Goal: Task Accomplishment & Management: Manage account settings

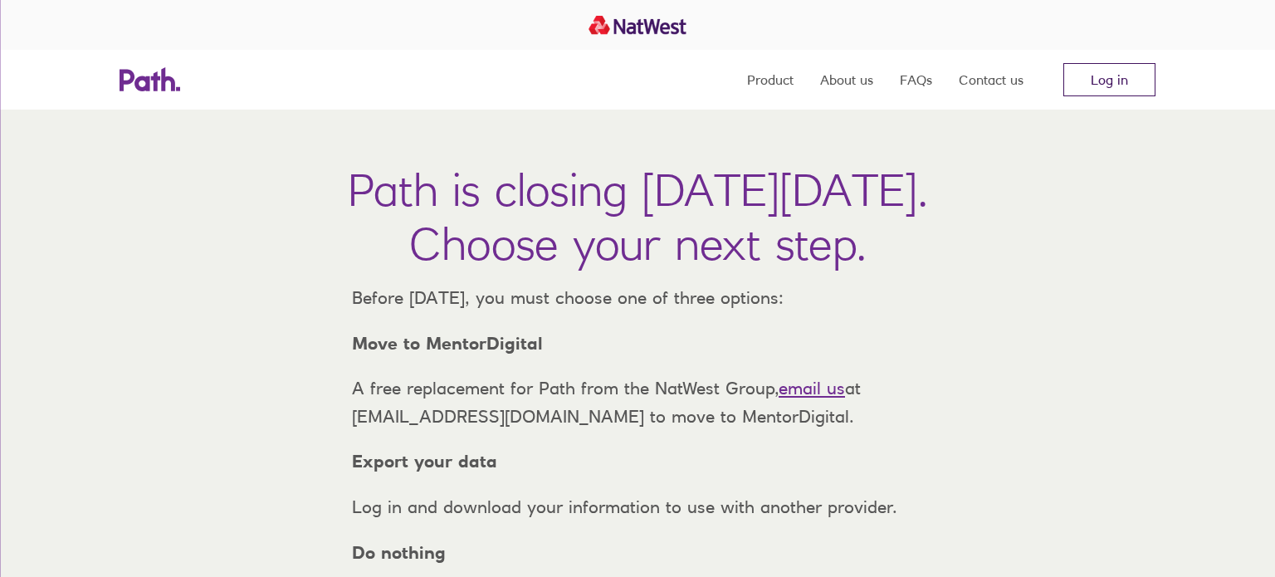
click at [1113, 88] on link "Log in" at bounding box center [1110, 79] width 92 height 33
click at [1108, 70] on link "Log in" at bounding box center [1110, 79] width 92 height 33
click at [900, 85] on link "FAQs" at bounding box center [916, 80] width 32 height 60
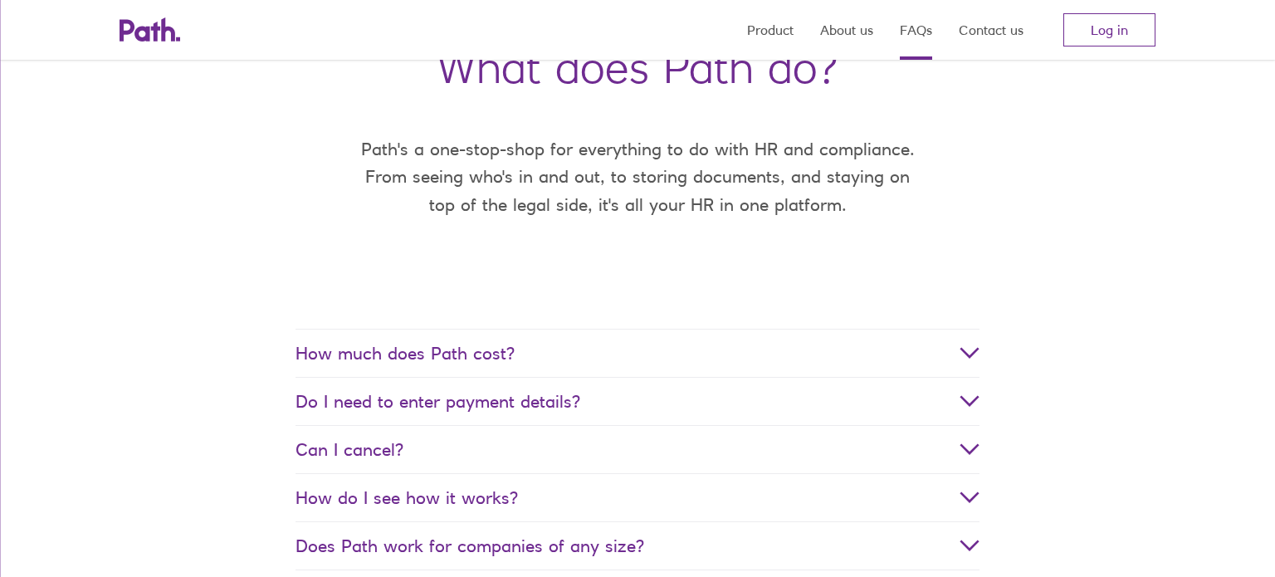
scroll to position [124, 0]
click at [730, 350] on span "How much does Path cost?" at bounding box center [638, 352] width 684 height 21
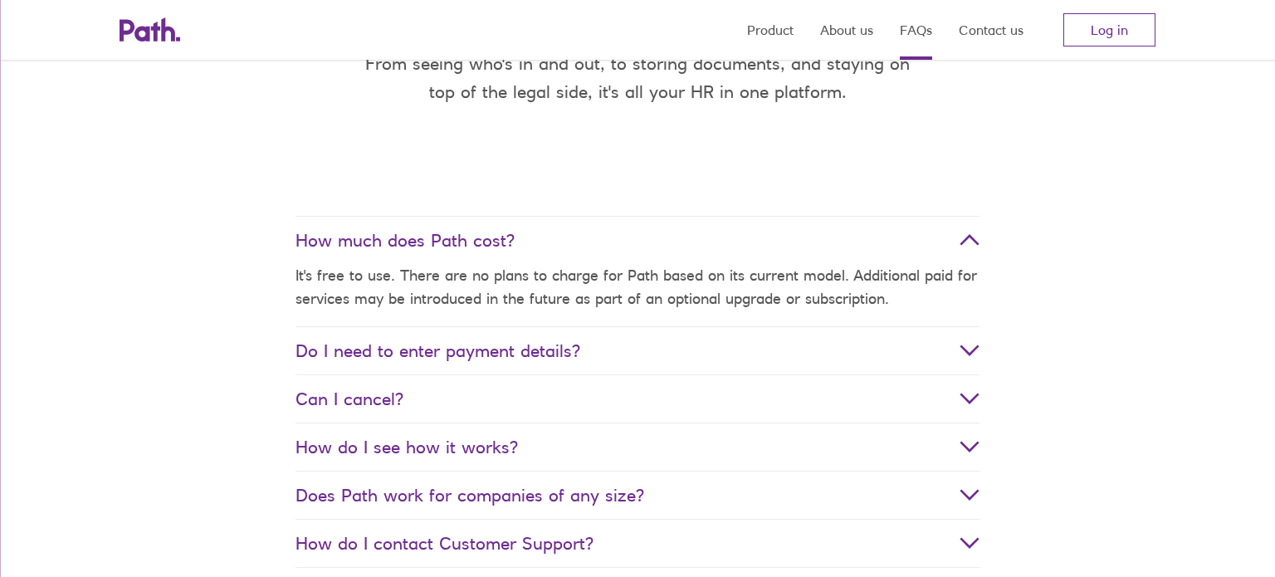
scroll to position [237, 0]
click at [729, 350] on span "Do I need to enter payment details?" at bounding box center [638, 350] width 684 height 21
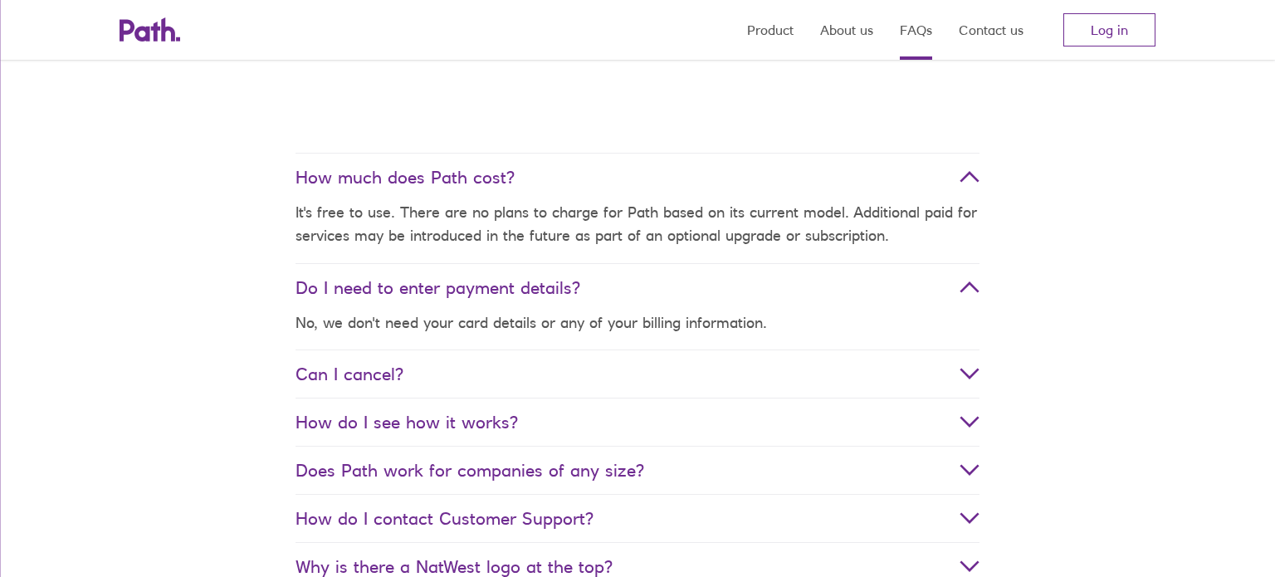
scroll to position [303, 0]
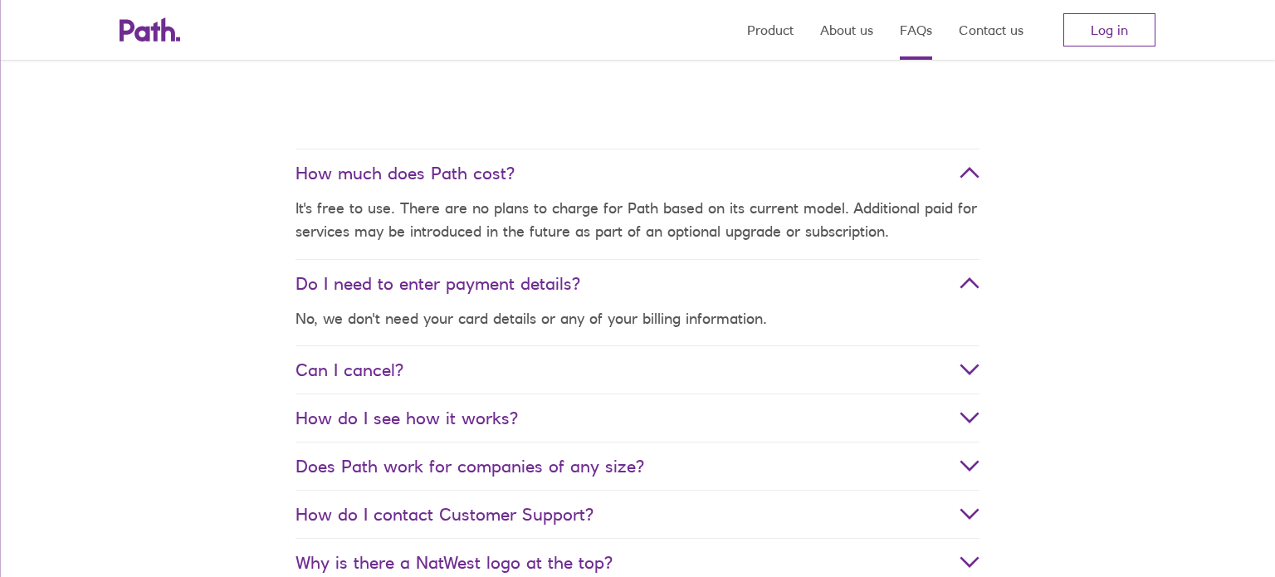
click at [647, 418] on span "How do I see how it works?" at bounding box center [638, 418] width 684 height 21
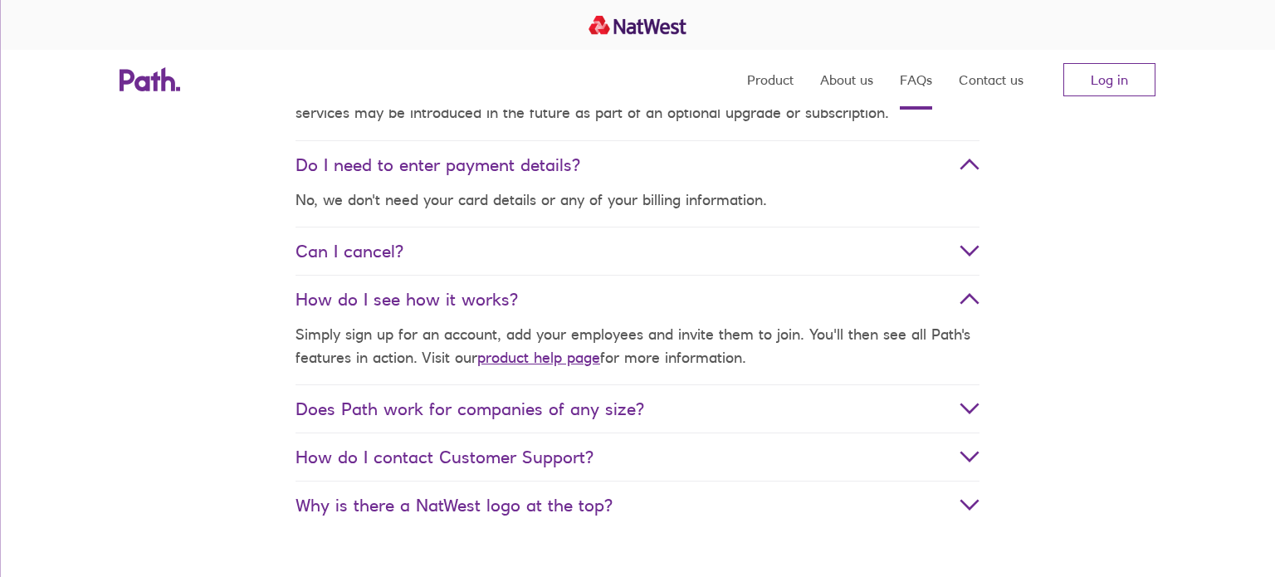
scroll to position [0, 0]
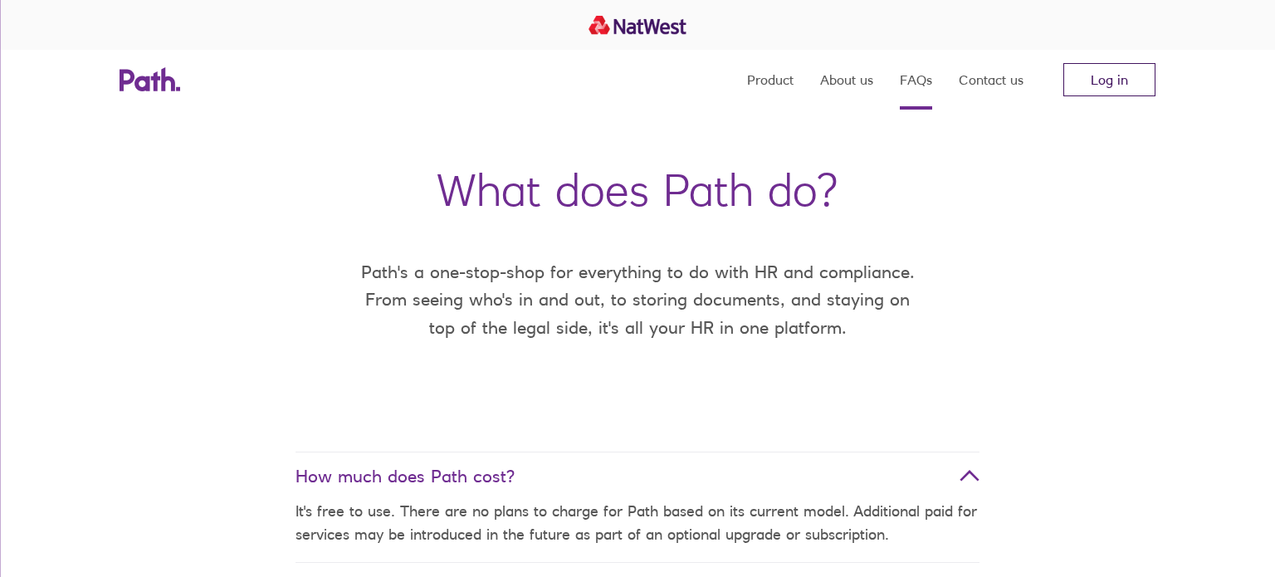
click at [1113, 89] on link "Log in" at bounding box center [1110, 79] width 92 height 33
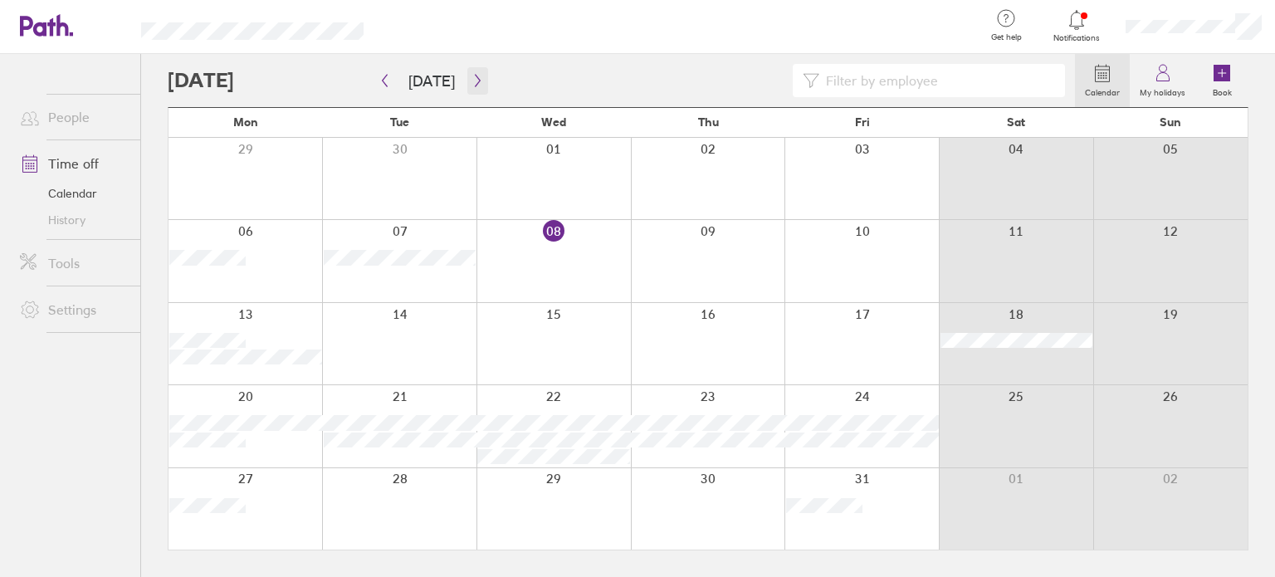
click at [472, 86] on icon "button" at bounding box center [478, 80] width 12 height 13
click at [472, 76] on icon "button" at bounding box center [478, 80] width 12 height 13
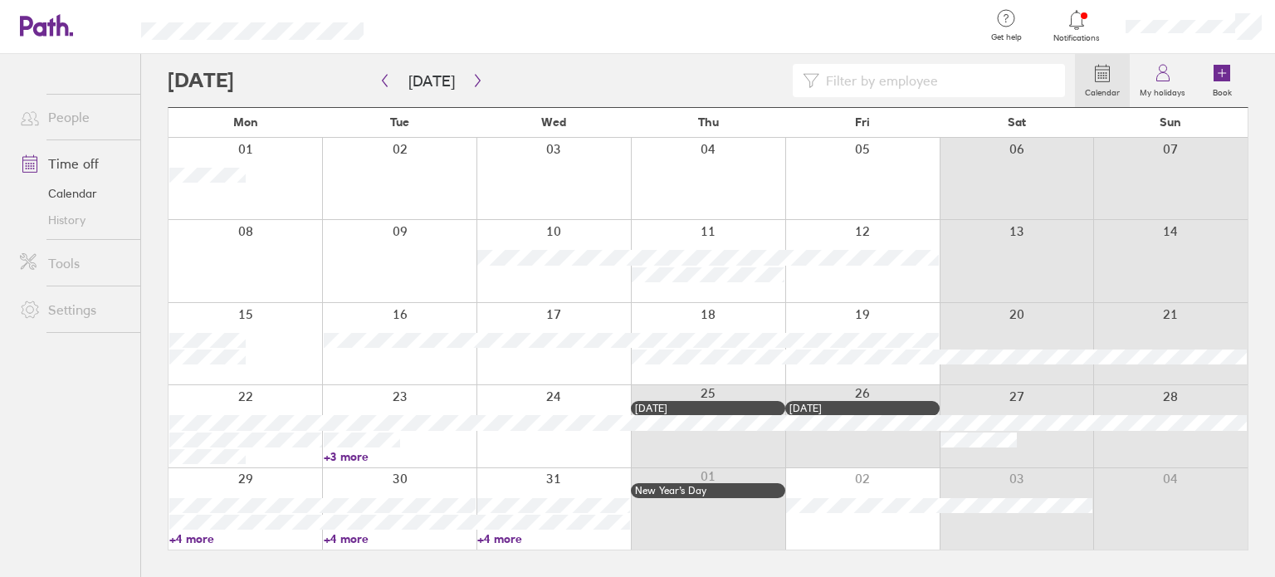
click at [271, 173] on div at bounding box center [246, 178] width 154 height 81
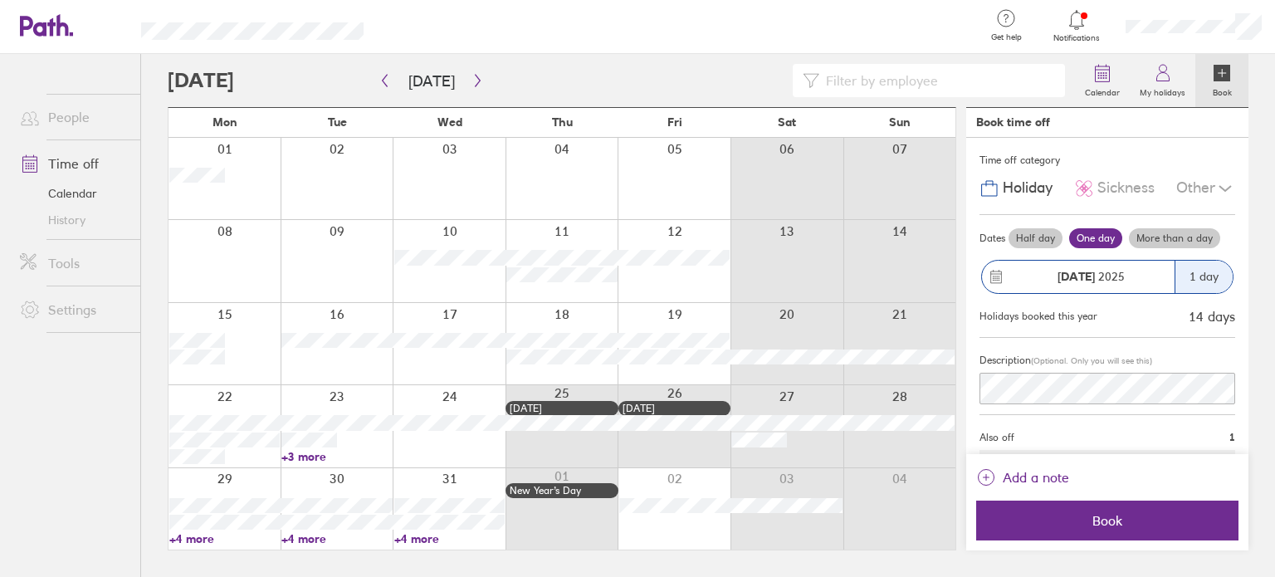
scroll to position [29, 0]
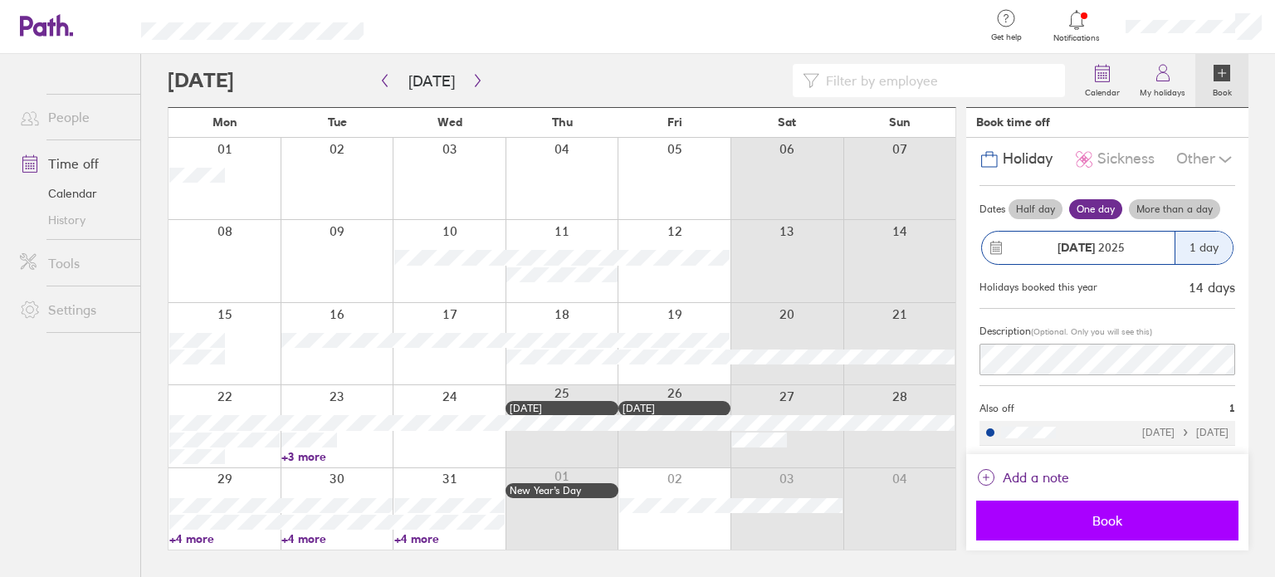
click at [1094, 508] on button "Book" at bounding box center [1107, 521] width 262 height 40
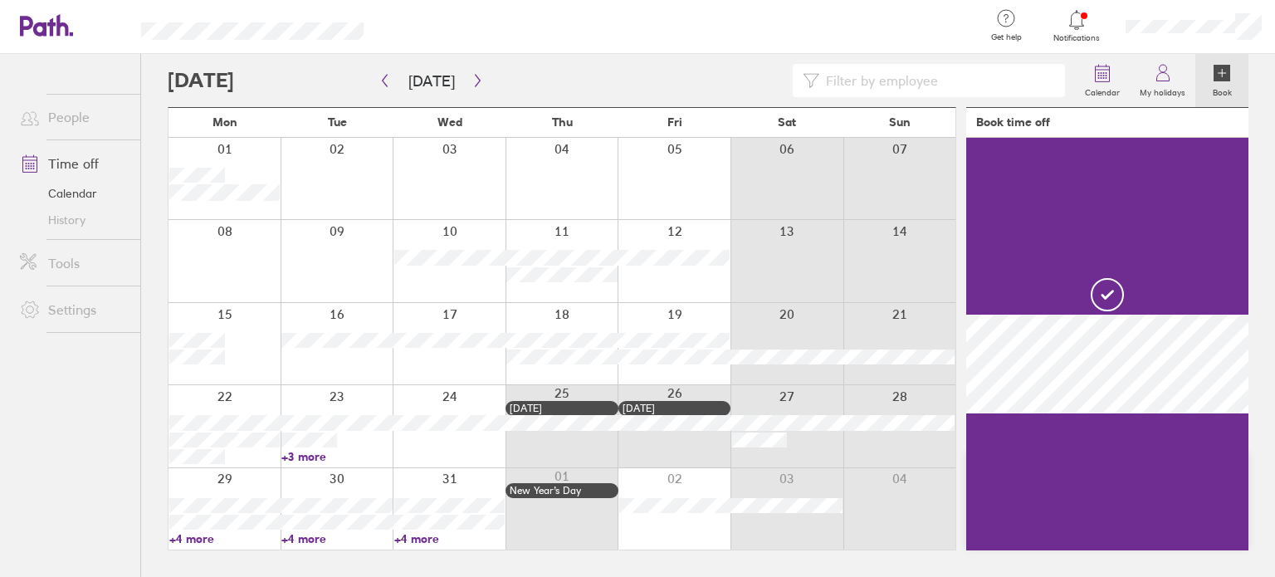
scroll to position [0, 0]
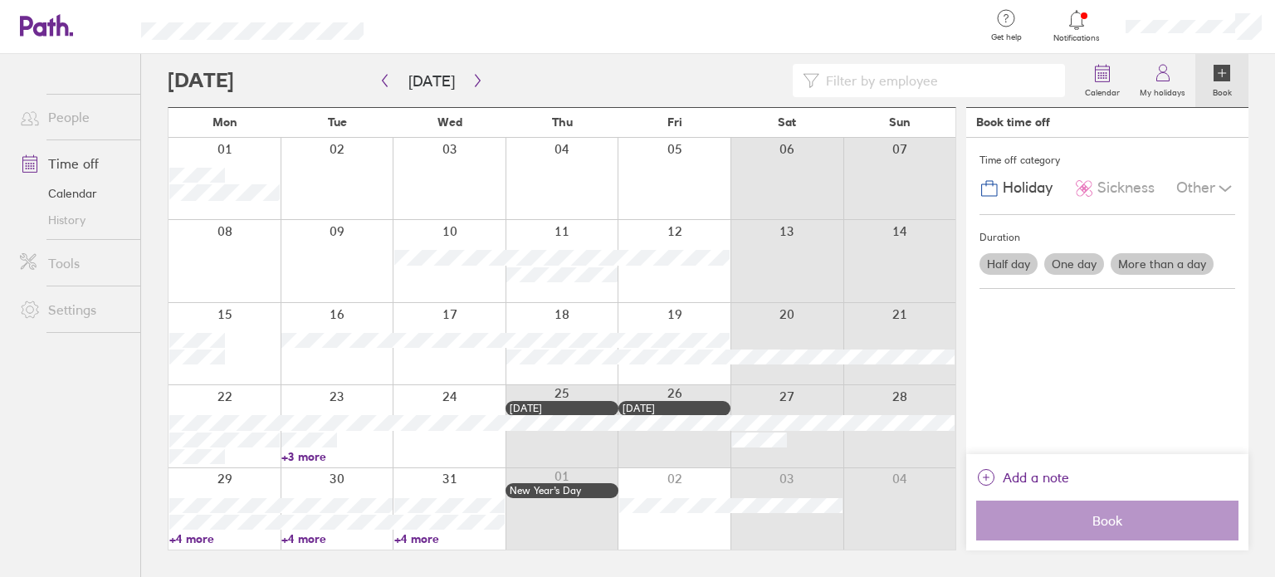
click at [343, 159] on div at bounding box center [337, 178] width 113 height 81
click at [337, 150] on div at bounding box center [337, 178] width 113 height 81
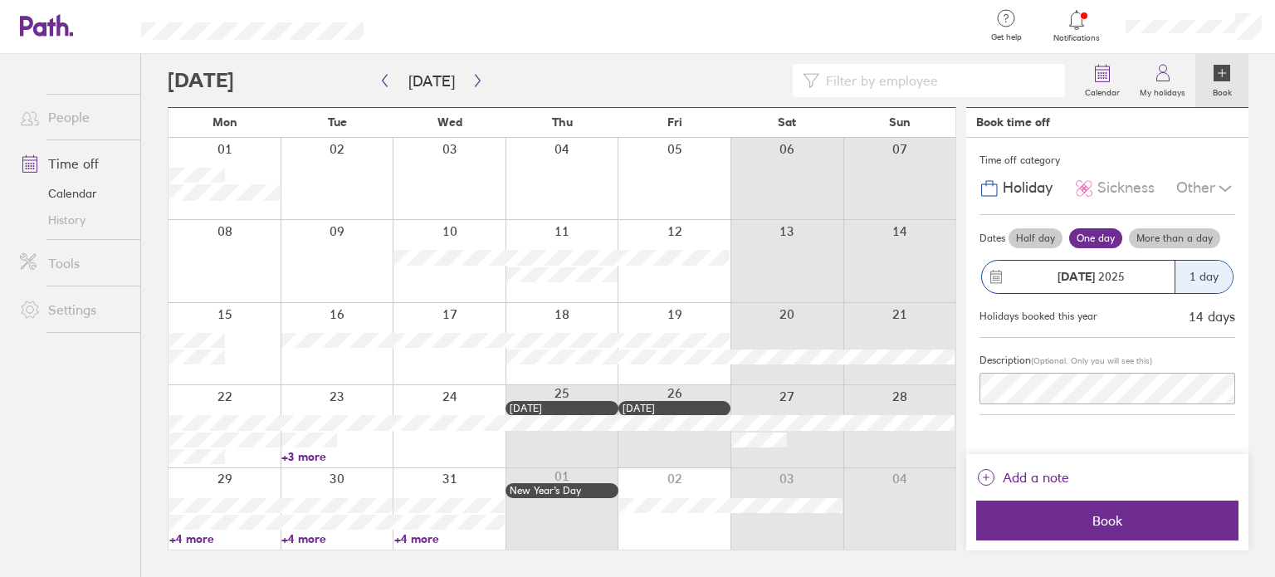
click at [1049, 232] on label "Half day" at bounding box center [1036, 238] width 54 height 20
click at [0, 0] on input "Half day" at bounding box center [0, 0] width 0 height 0
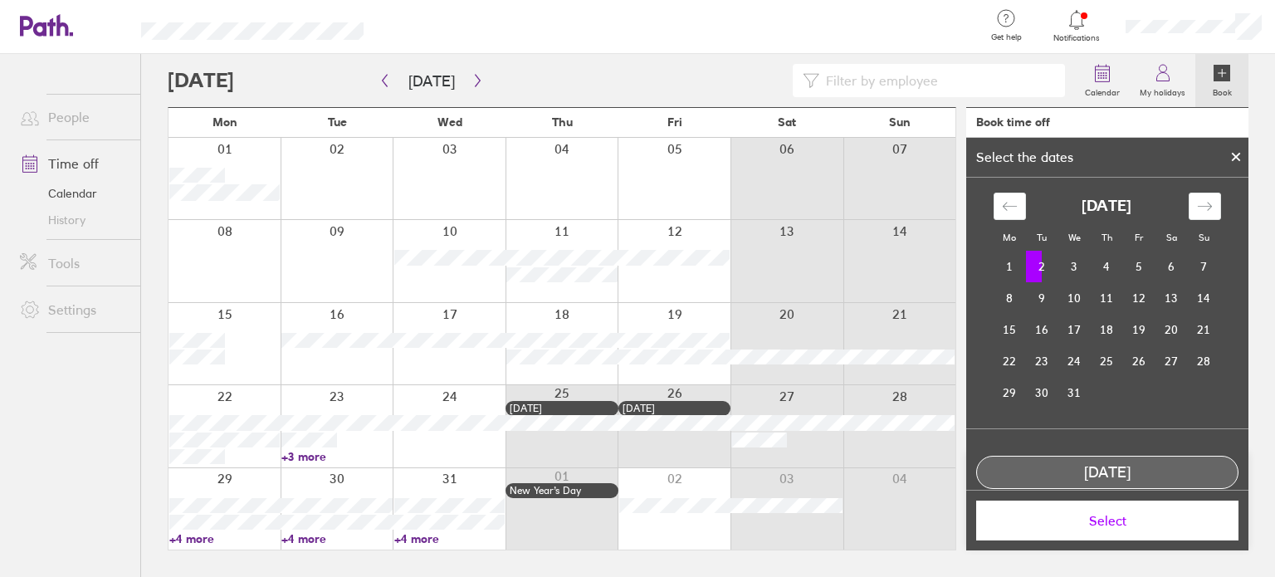
click at [1072, 517] on span "Select" at bounding box center [1107, 520] width 239 height 15
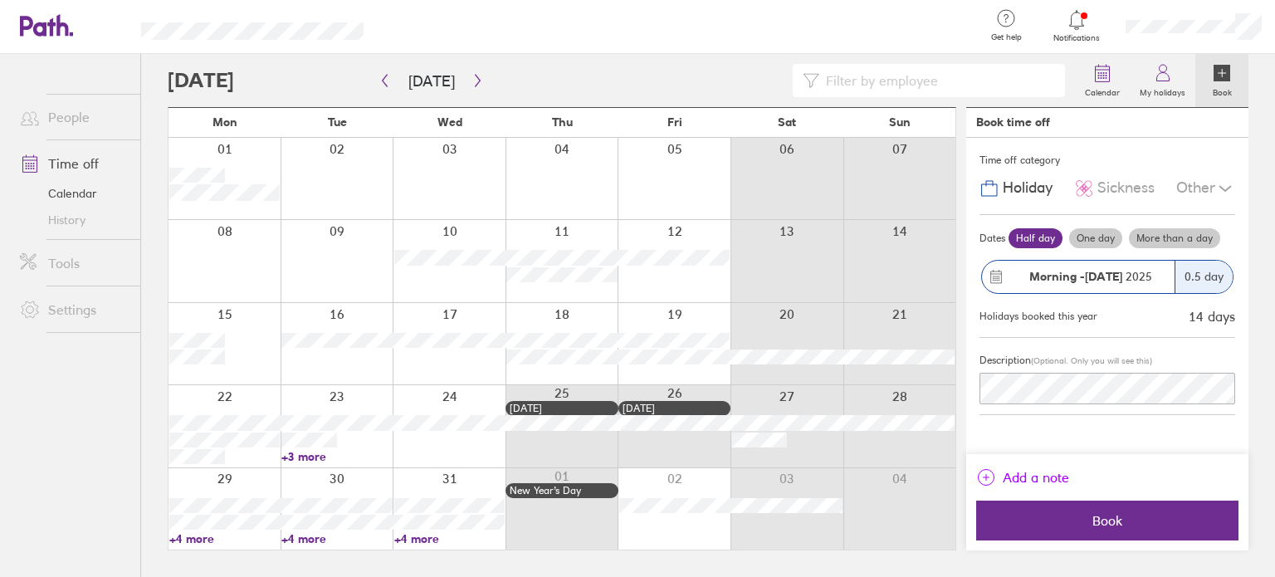
click at [995, 480] on icon "link" at bounding box center [986, 477] width 20 height 20
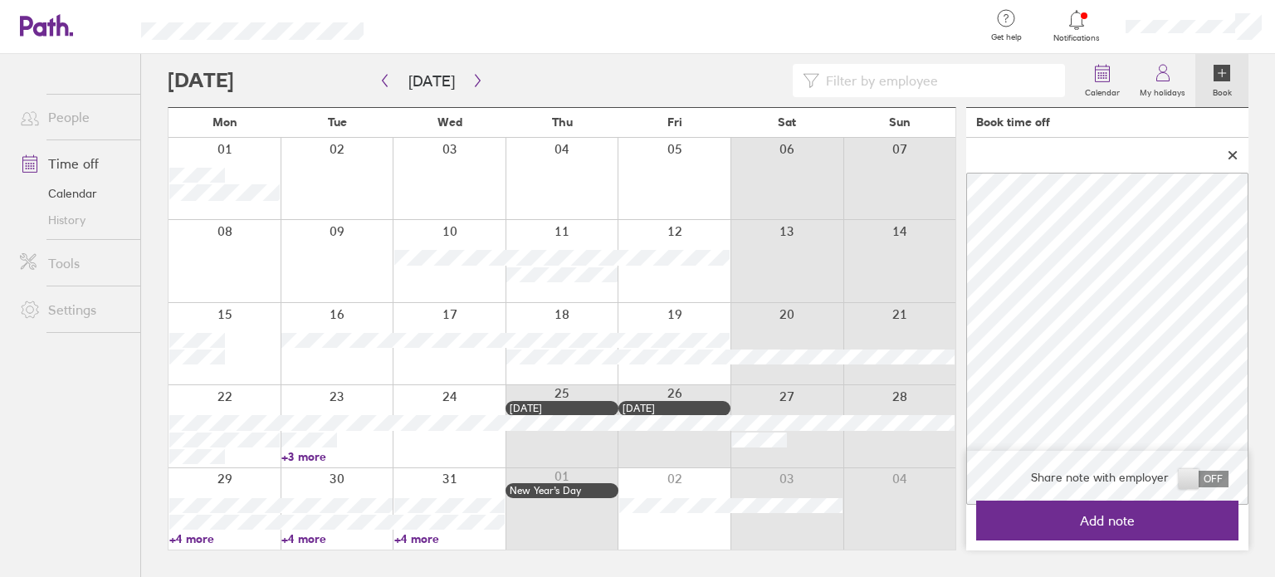
click at [1212, 479] on span at bounding box center [1204, 479] width 50 height 17
click at [1229, 483] on input "checkbox" at bounding box center [1229, 483] width 0 height 0
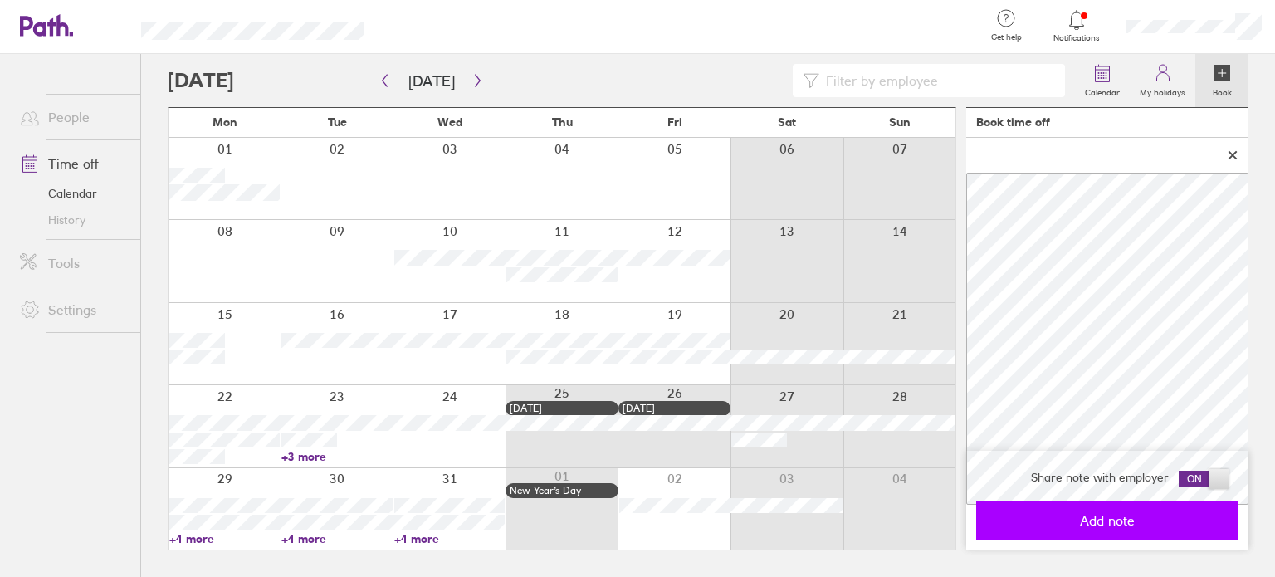
click at [1151, 524] on span "Add note" at bounding box center [1107, 520] width 239 height 15
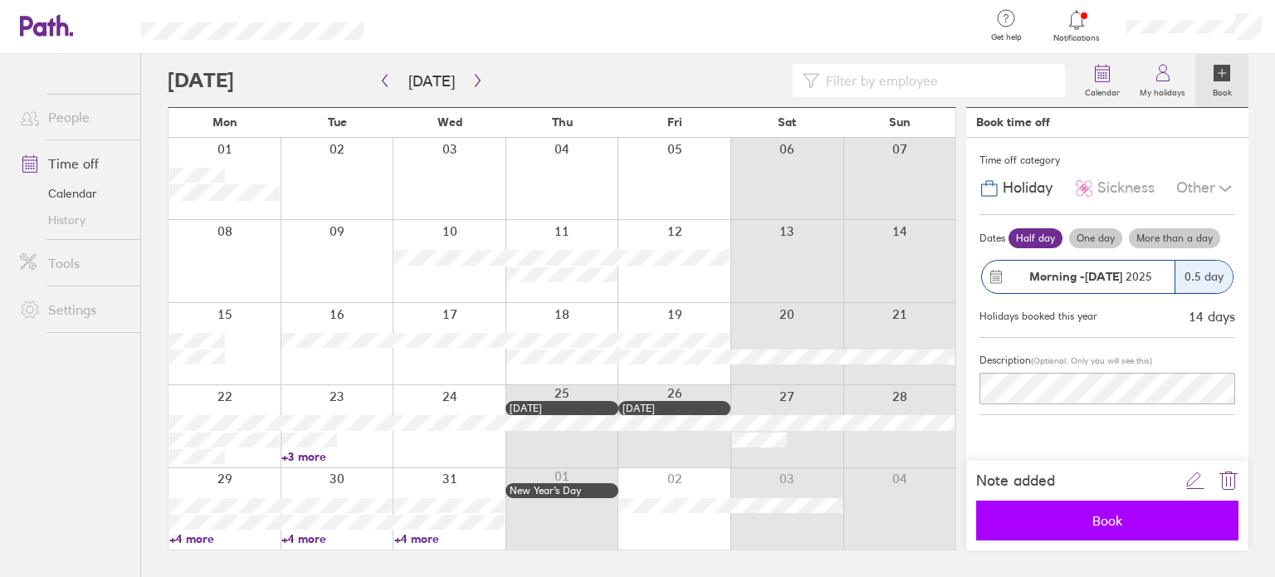
click at [1069, 514] on span "Book" at bounding box center [1107, 520] width 239 height 15
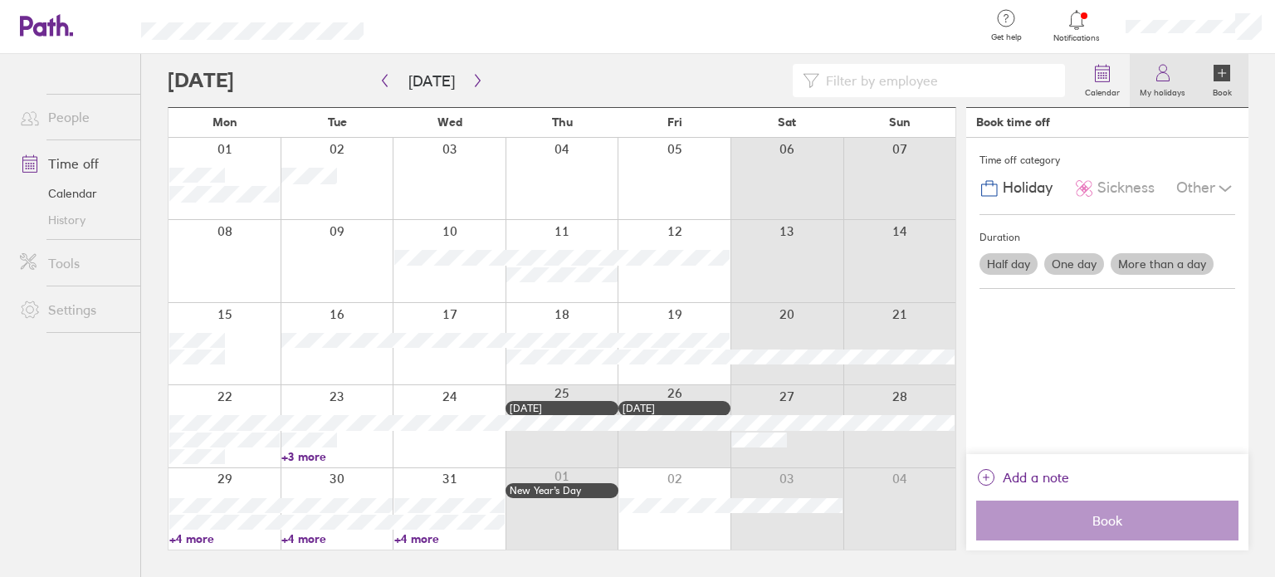
click at [1151, 78] on link "My holidays" at bounding box center [1163, 80] width 66 height 53
